Goal: Task Accomplishment & Management: Manage account settings

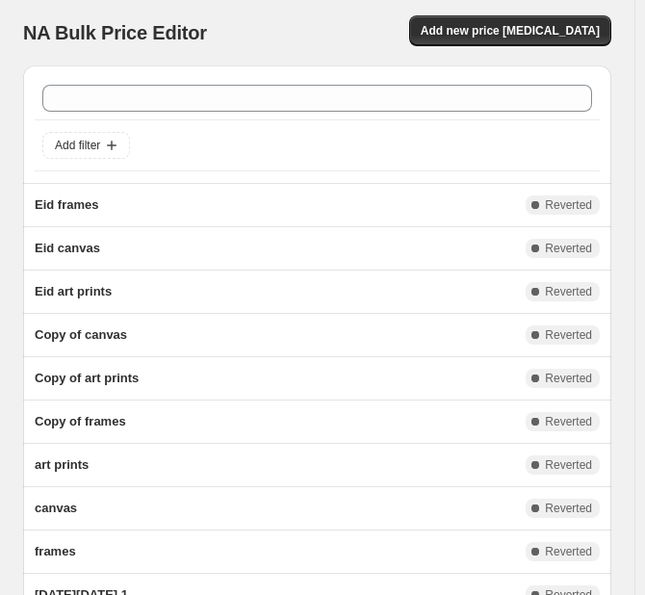
click at [371, 16] on div "Add new price [MEDICAL_DATA]" at bounding box center [465, 30] width 294 height 31
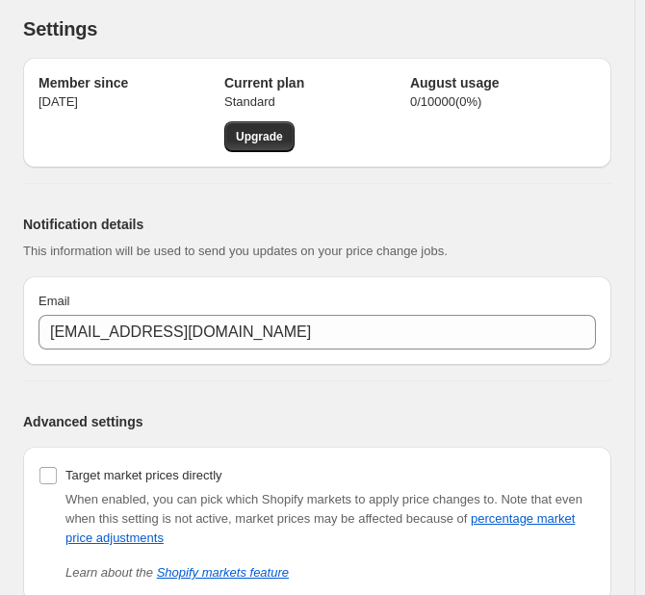
click at [77, 99] on p "Apr 2, 2024" at bounding box center [132, 101] width 186 height 19
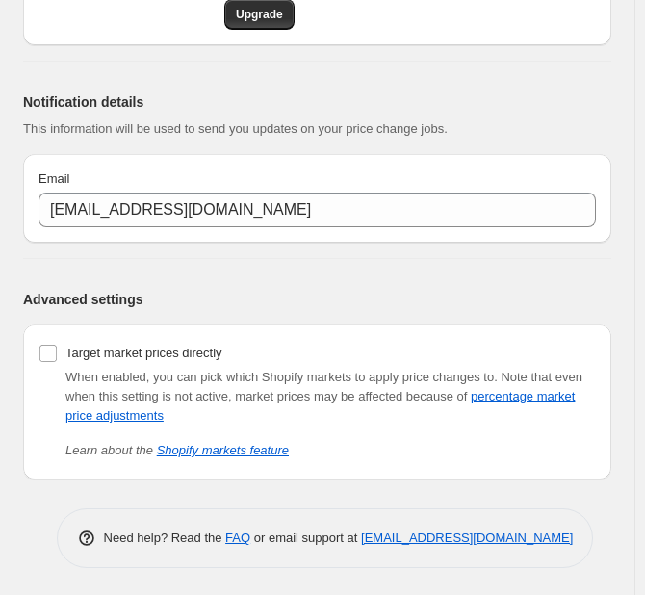
scroll to position [123, 0]
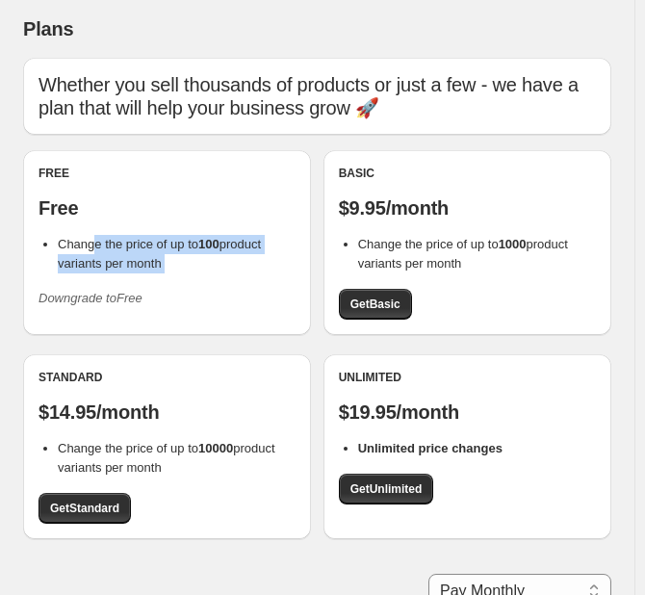
drag, startPoint x: 91, startPoint y: 246, endPoint x: 178, endPoint y: 278, distance: 92.3
click at [173, 276] on div "Free Free Change the price of up to 100 product variants per month Downgrade to…" at bounding box center [167, 240] width 257 height 148
click at [188, 294] on div "Free Free Change the price of up to 100 product variants per month Downgrade to…" at bounding box center [167, 240] width 257 height 148
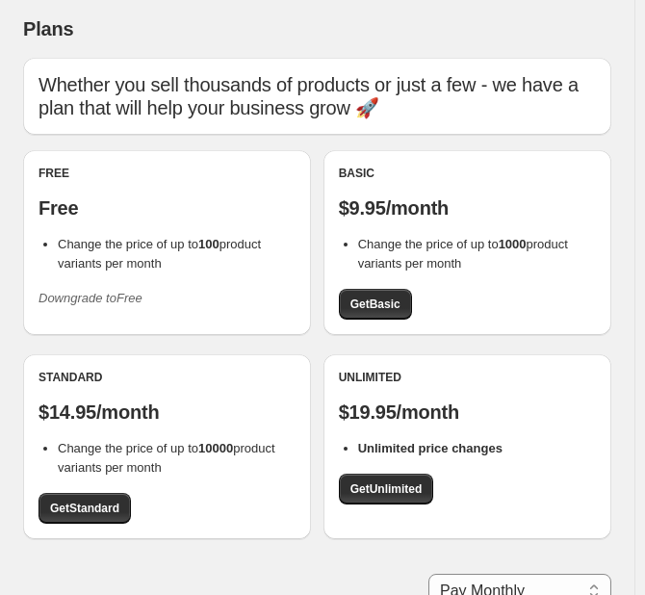
click at [108, 297] on icon "Downgrade to Free" at bounding box center [91, 298] width 104 height 14
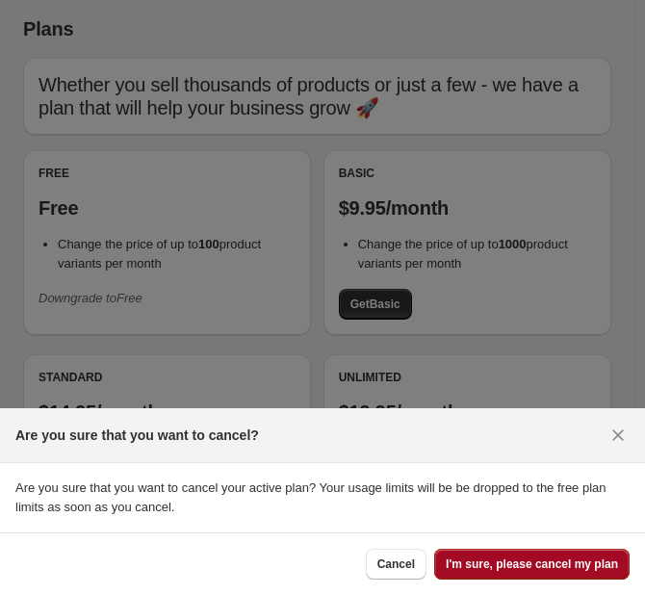
click at [585, 561] on span "I'm sure, please cancel my plan" at bounding box center [532, 563] width 172 height 15
